Goal: Information Seeking & Learning: Find specific fact

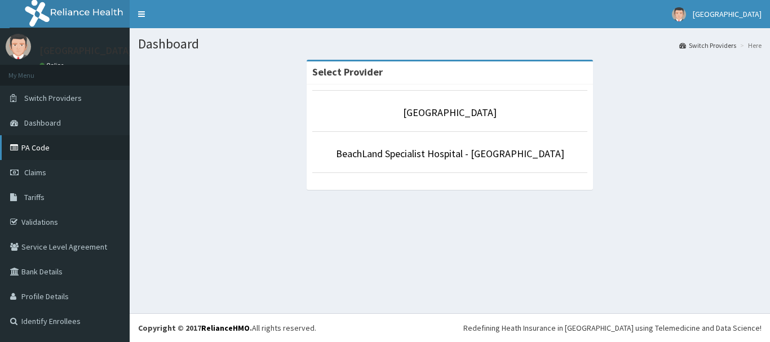
click at [29, 145] on link "PA Code" at bounding box center [65, 147] width 130 height 25
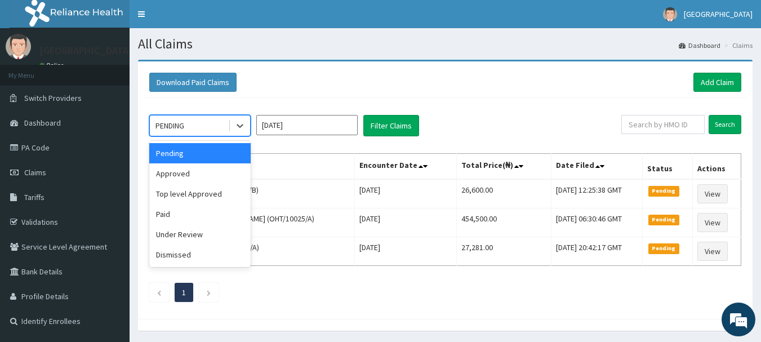
click at [195, 136] on div "PENDING" at bounding box center [199, 125] width 101 height 21
click at [175, 241] on div "Under Review" at bounding box center [199, 234] width 101 height 20
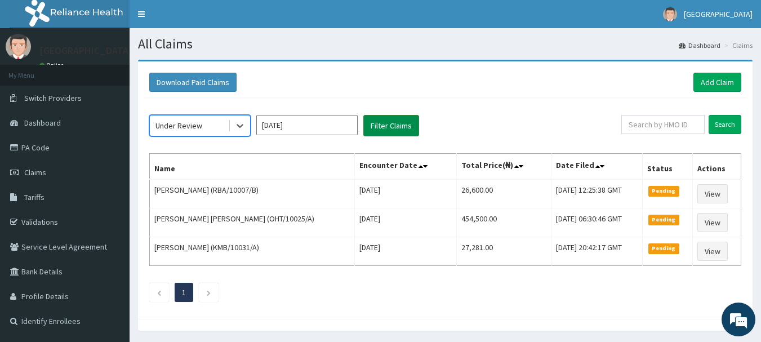
click at [370, 128] on button "Filter Claims" at bounding box center [391, 125] width 56 height 21
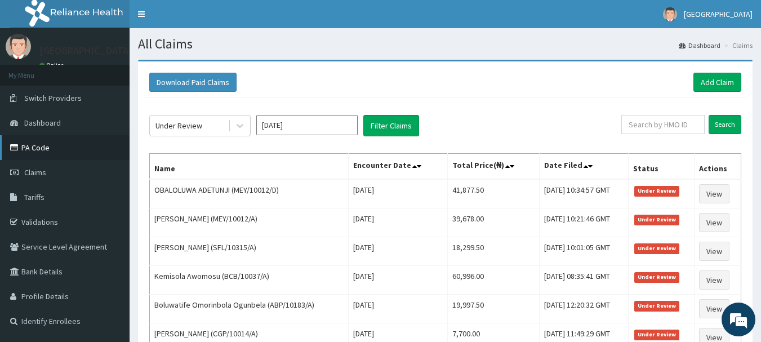
click at [38, 145] on link "PA Code" at bounding box center [65, 147] width 130 height 25
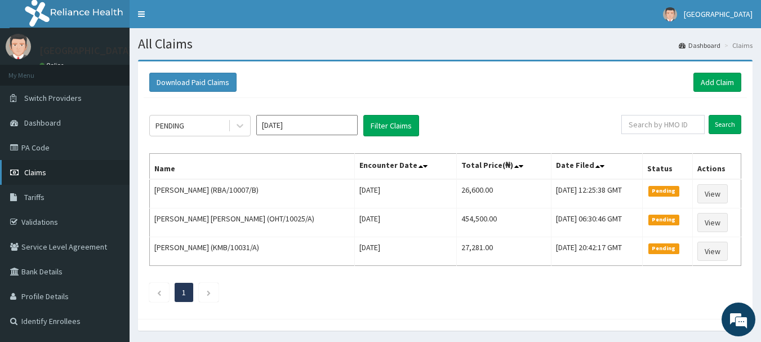
click at [36, 170] on span "Claims" at bounding box center [35, 172] width 22 height 10
click at [28, 137] on link "PA Code" at bounding box center [65, 147] width 130 height 25
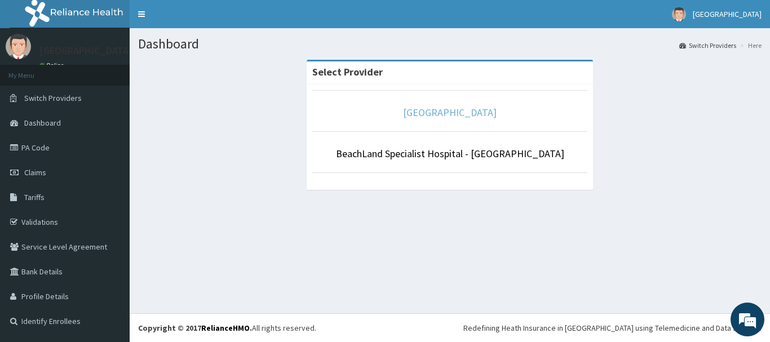
click at [428, 117] on link "[GEOGRAPHIC_DATA]" at bounding box center [450, 112] width 94 height 13
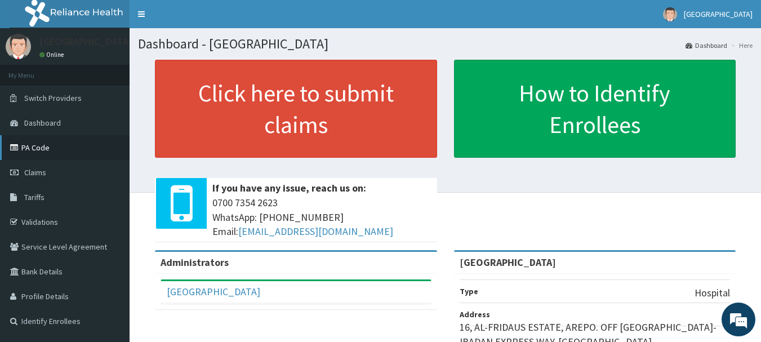
click at [38, 159] on link "PA Code" at bounding box center [65, 147] width 130 height 25
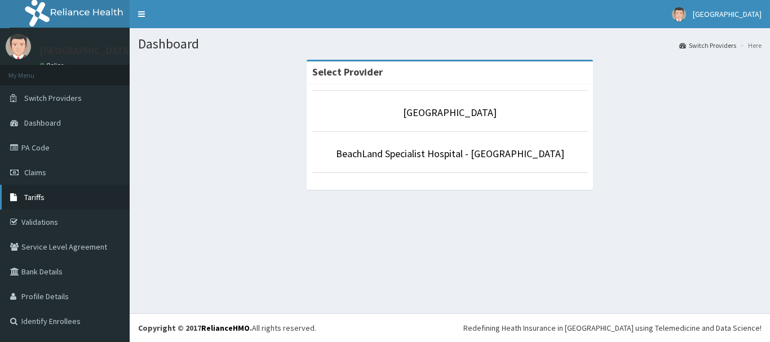
click at [32, 193] on span "Tariffs" at bounding box center [34, 197] width 20 height 10
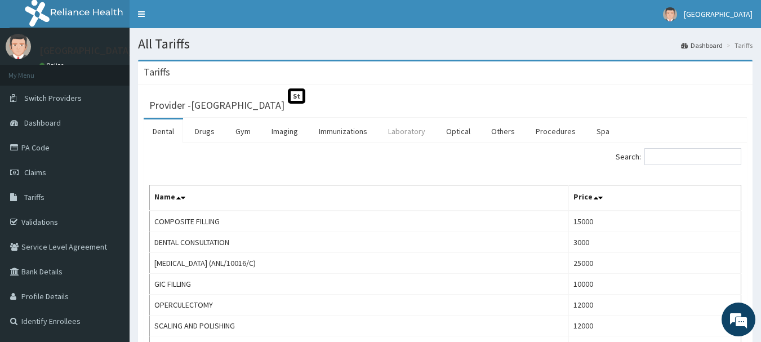
click at [407, 135] on link "Laboratory" at bounding box center [406, 131] width 55 height 24
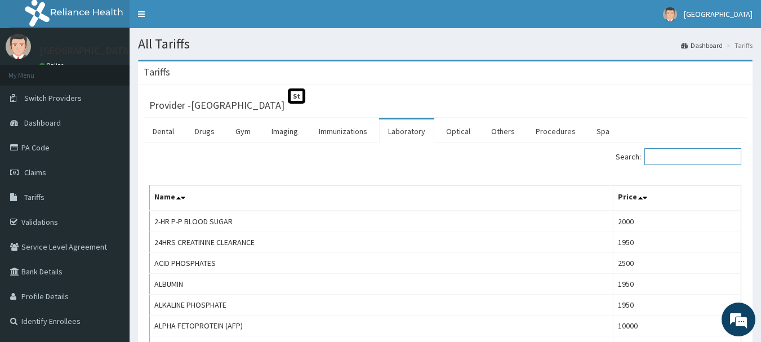
click at [654, 150] on input "Search:" at bounding box center [692, 156] width 97 height 17
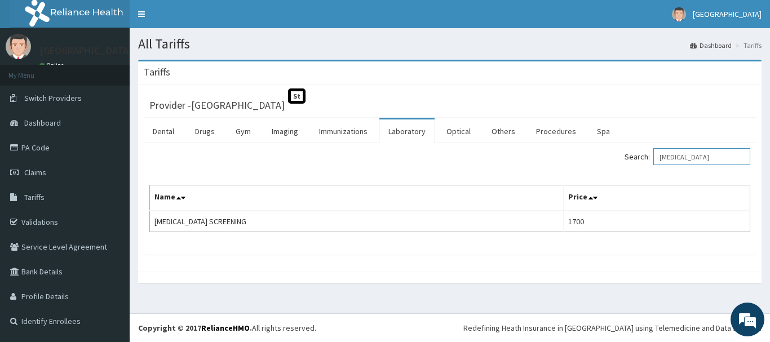
type input "[MEDICAL_DATA]"
drag, startPoint x: 696, startPoint y: 157, endPoint x: 638, endPoint y: 160, distance: 58.1
click at [638, 160] on label "Search: [MEDICAL_DATA]" at bounding box center [687, 156] width 126 height 17
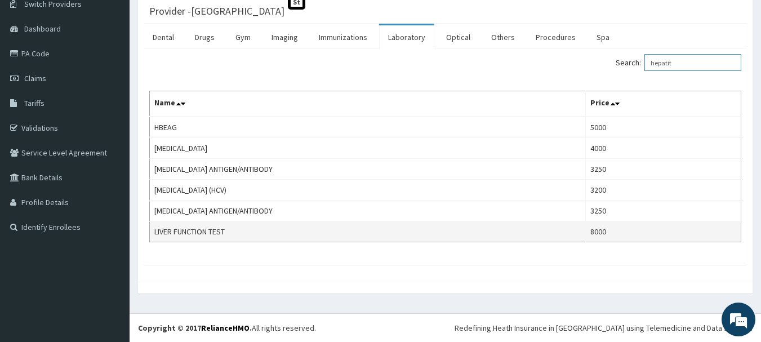
scroll to position [73, 0]
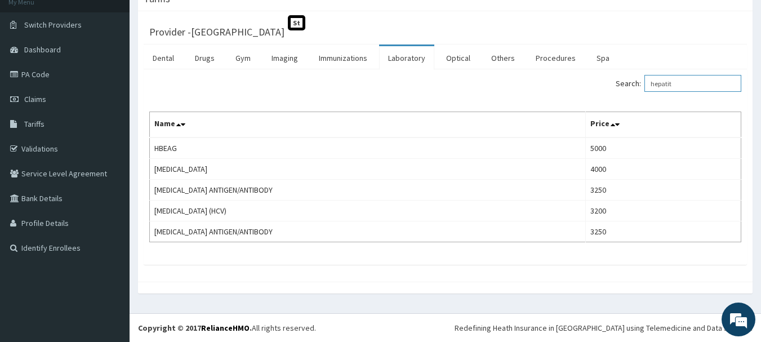
type input "hepatit"
drag, startPoint x: 671, startPoint y: 78, endPoint x: 610, endPoint y: 78, distance: 60.8
click at [610, 78] on div "Dental Drugs Gym Imaging Immunizations Laboratory Optical Others Procedures Spa…" at bounding box center [445, 155] width 603 height 220
drag, startPoint x: 697, startPoint y: 80, endPoint x: 640, endPoint y: 86, distance: 57.8
click at [640, 86] on label "Search: hepatit" at bounding box center [679, 83] width 126 height 17
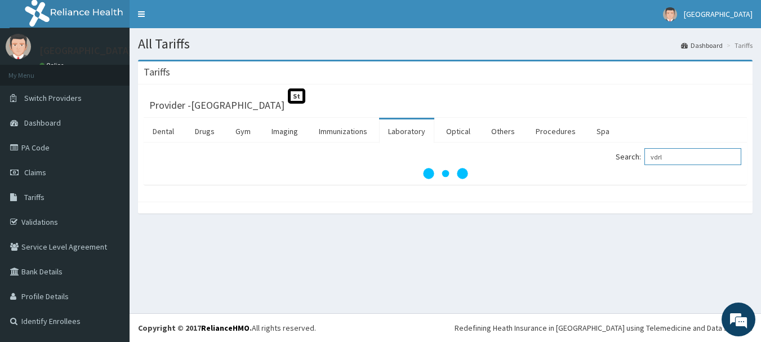
scroll to position [0, 0]
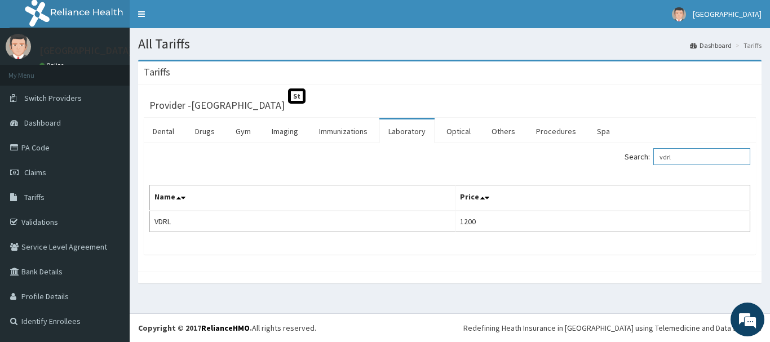
click at [703, 163] on input "vdrl" at bounding box center [701, 156] width 97 height 17
type input "v"
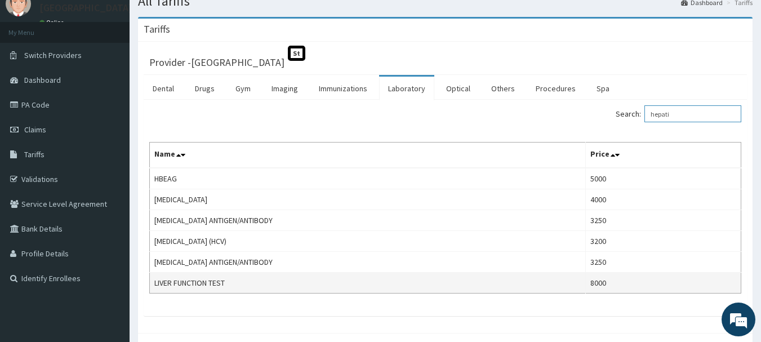
scroll to position [94, 0]
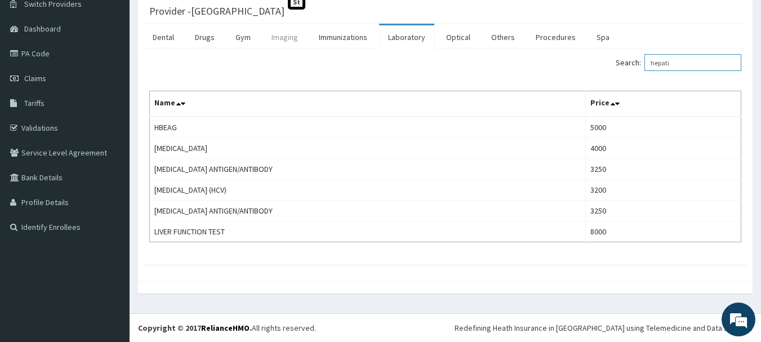
type input "hepati"
drag, startPoint x: 692, startPoint y: 69, endPoint x: 551, endPoint y: 47, distance: 142.6
click at [551, 47] on div "Dental Drugs Gym Imaging Immunizations Laboratory Optical Others Procedures Spa…" at bounding box center [445, 144] width 603 height 241
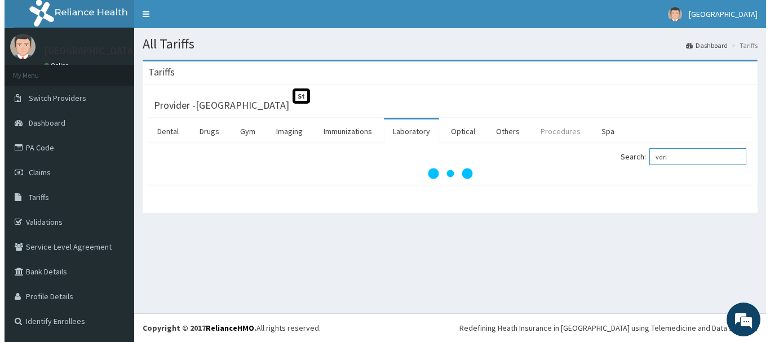
scroll to position [0, 0]
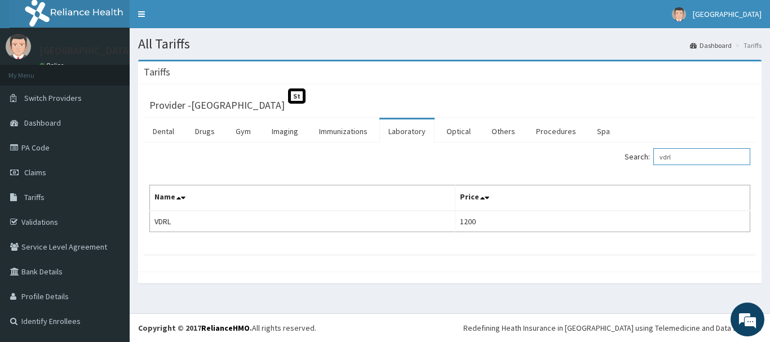
type input "vdrl"
